Goal: Register for event/course

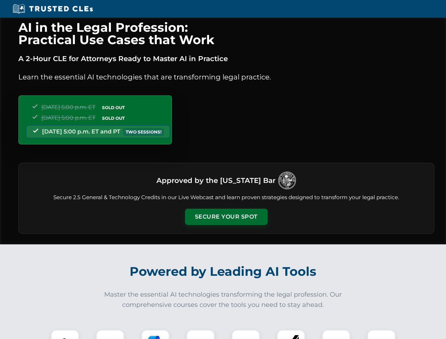
click at [226, 217] on button "Secure Your Spot" at bounding box center [226, 216] width 83 height 16
click at [65, 334] on img at bounding box center [65, 343] width 20 height 20
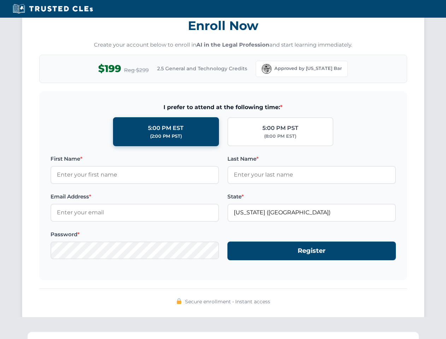
scroll to position [693, 0]
